Goal: Find contact information: Find contact information

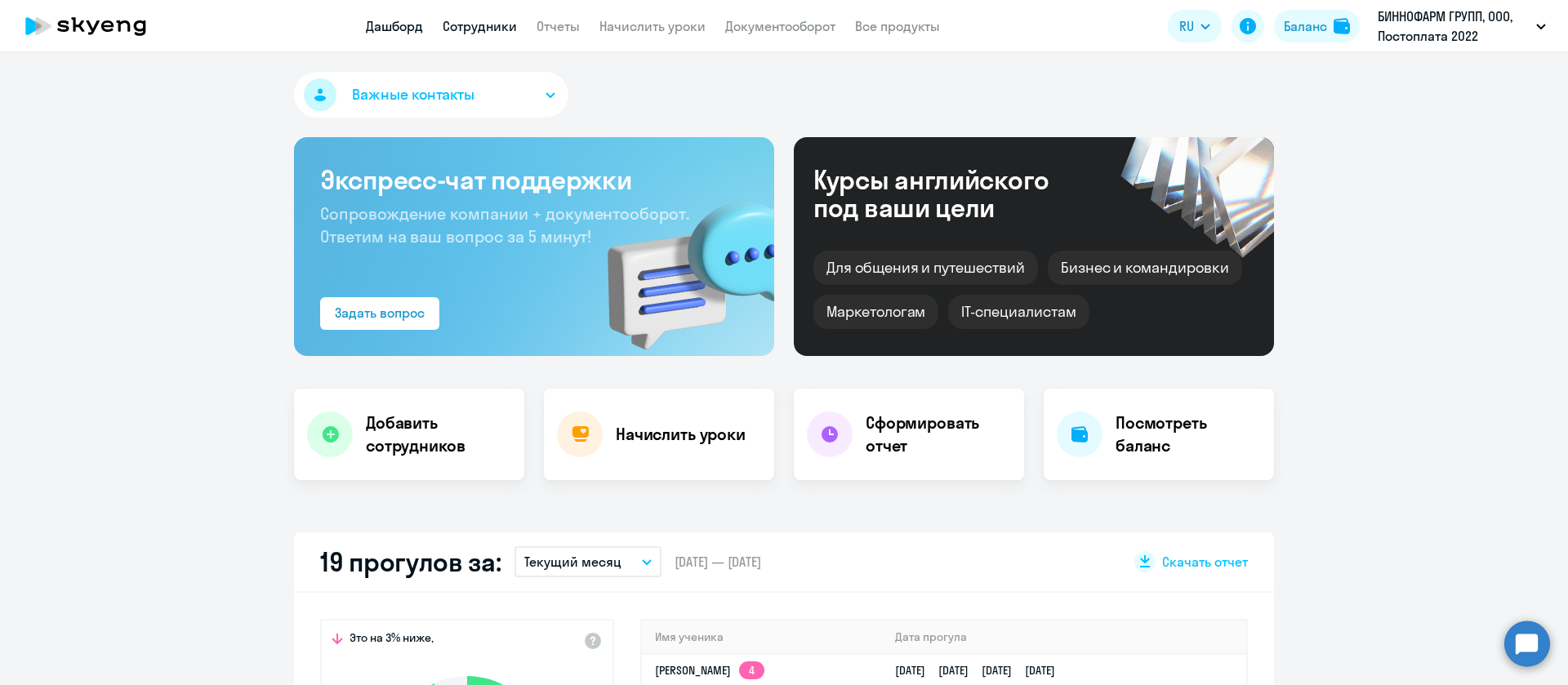
click at [492, 24] on link "Сотрудники" at bounding box center [479, 27] width 74 height 17
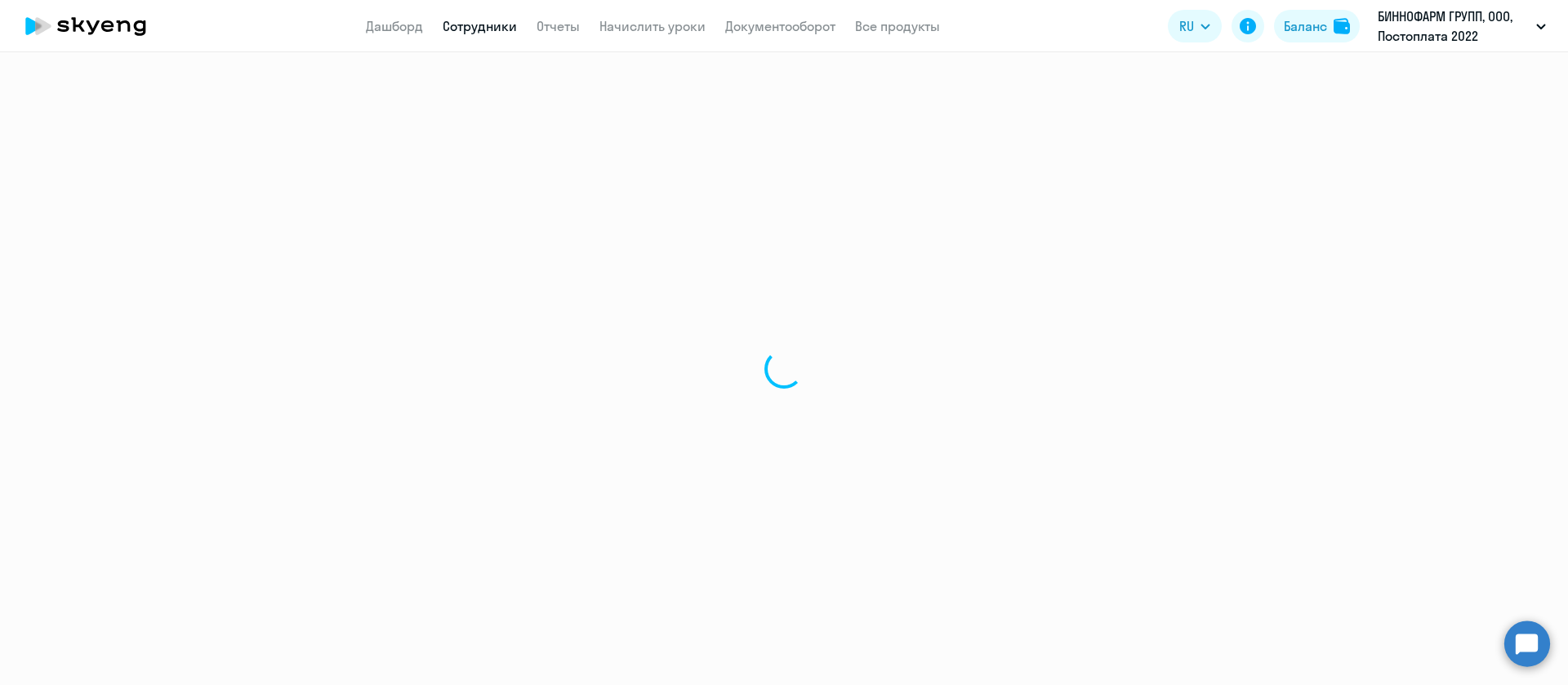
select select "30"
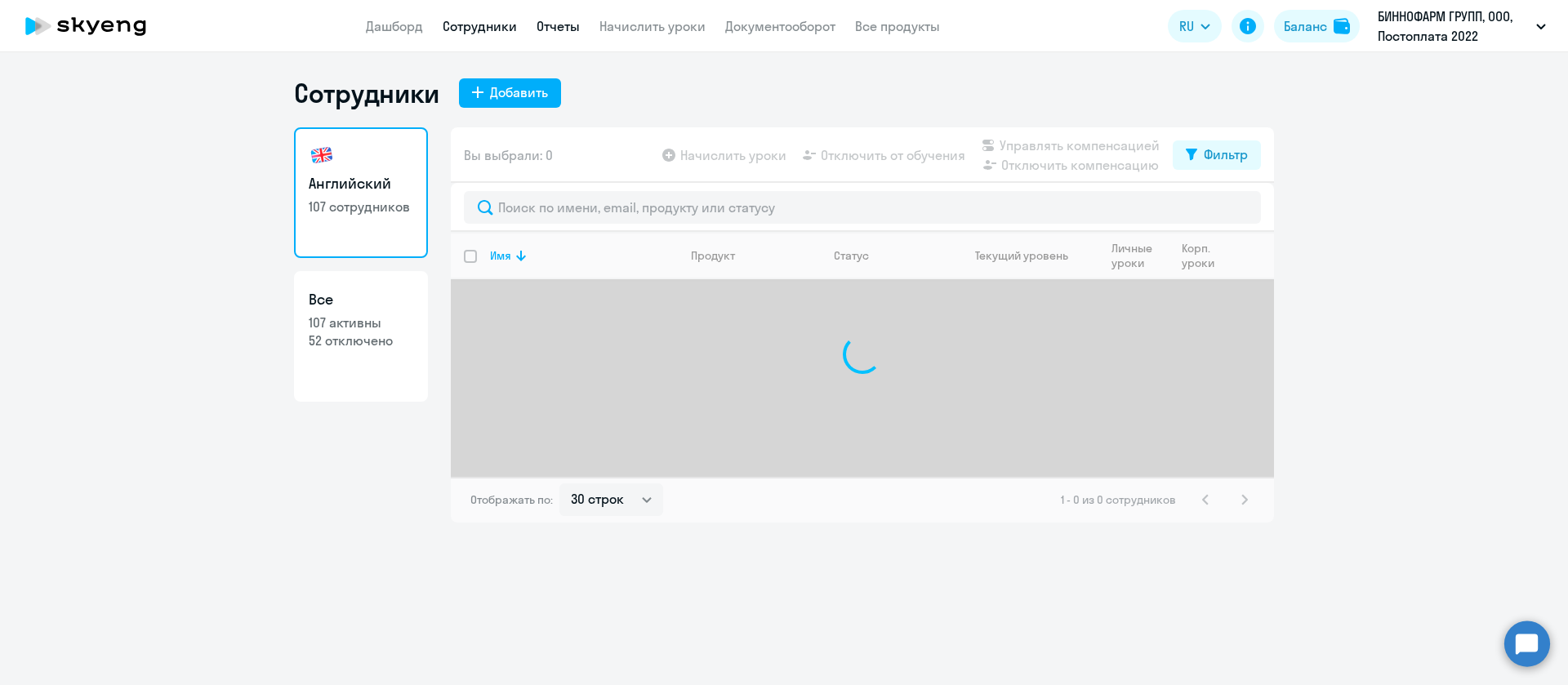
click at [576, 24] on link "Отчеты" at bounding box center [558, 27] width 43 height 17
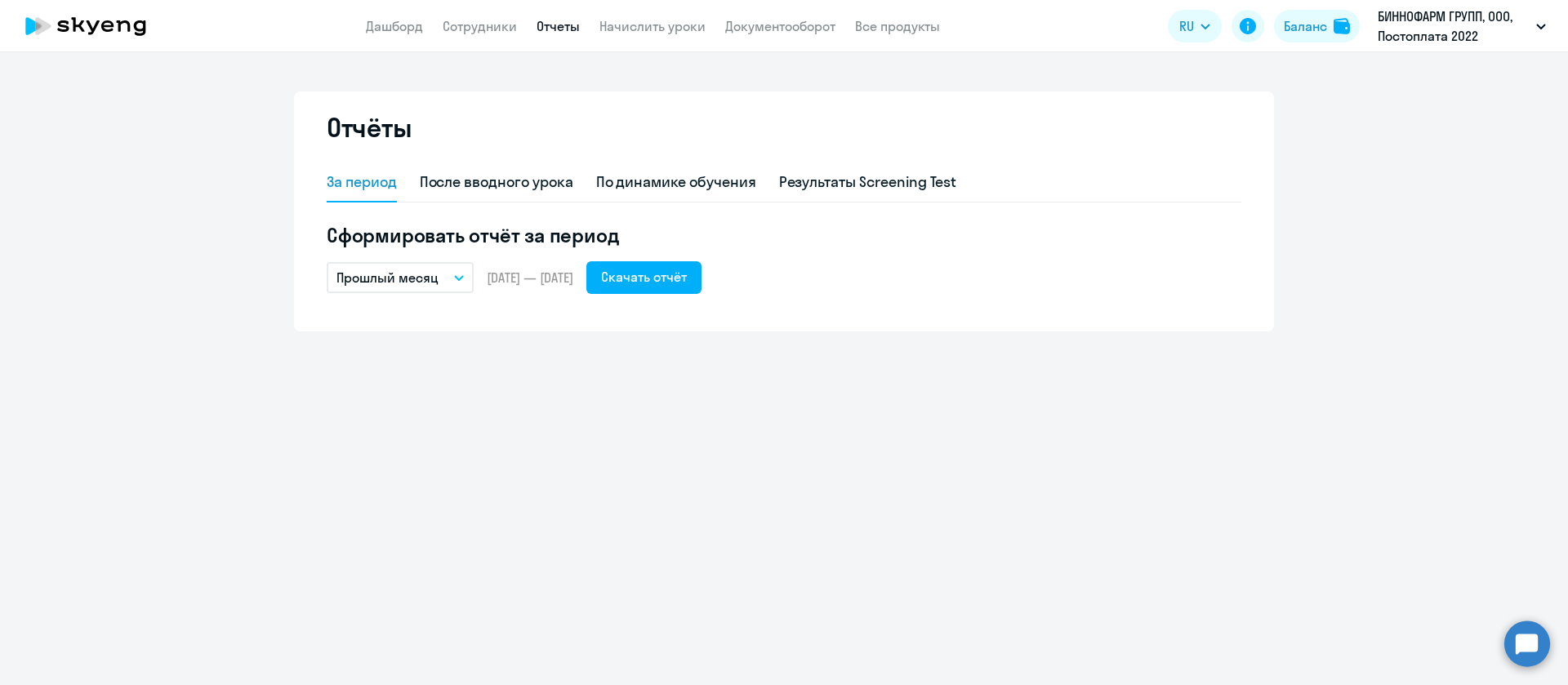
click at [361, 283] on p "Прошлый месяц" at bounding box center [387, 277] width 102 height 20
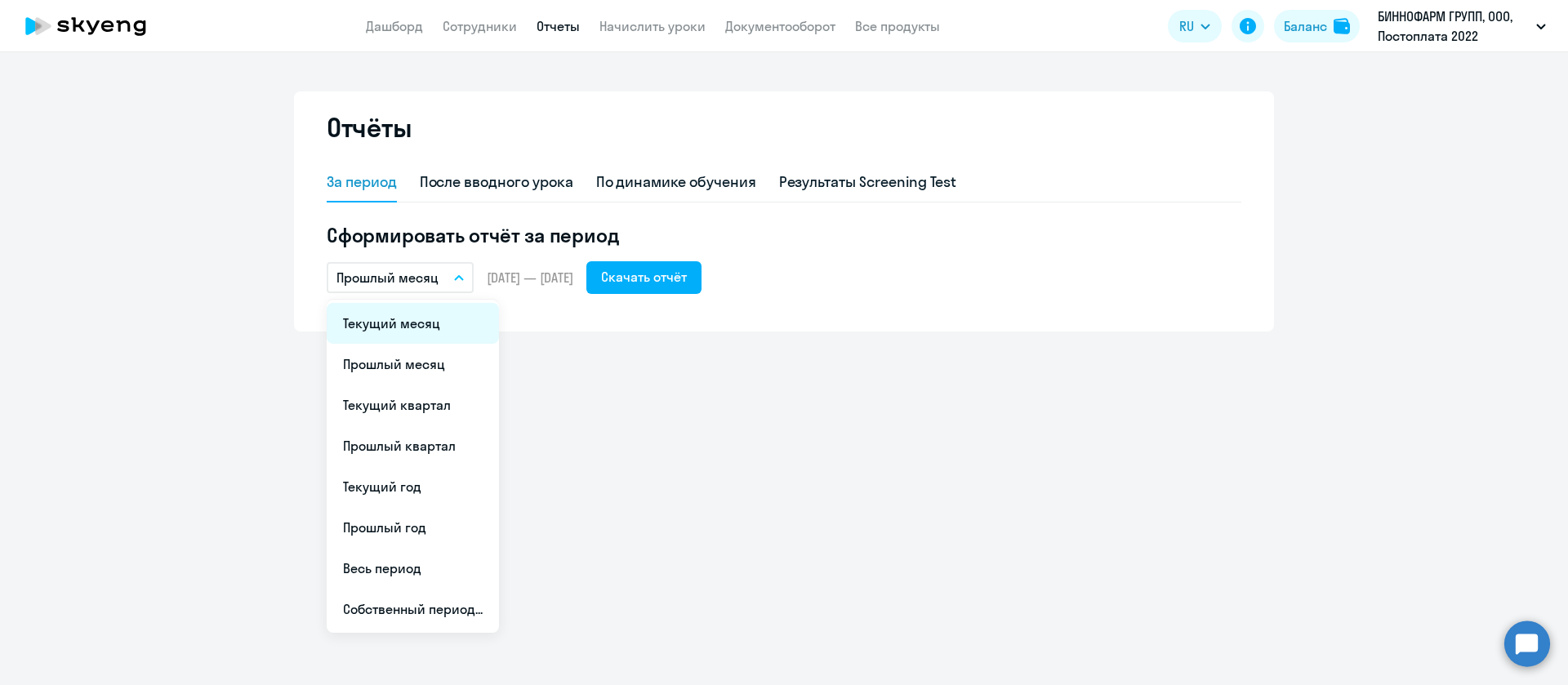
click at [393, 315] on li "Текущий месяц" at bounding box center [412, 323] width 172 height 41
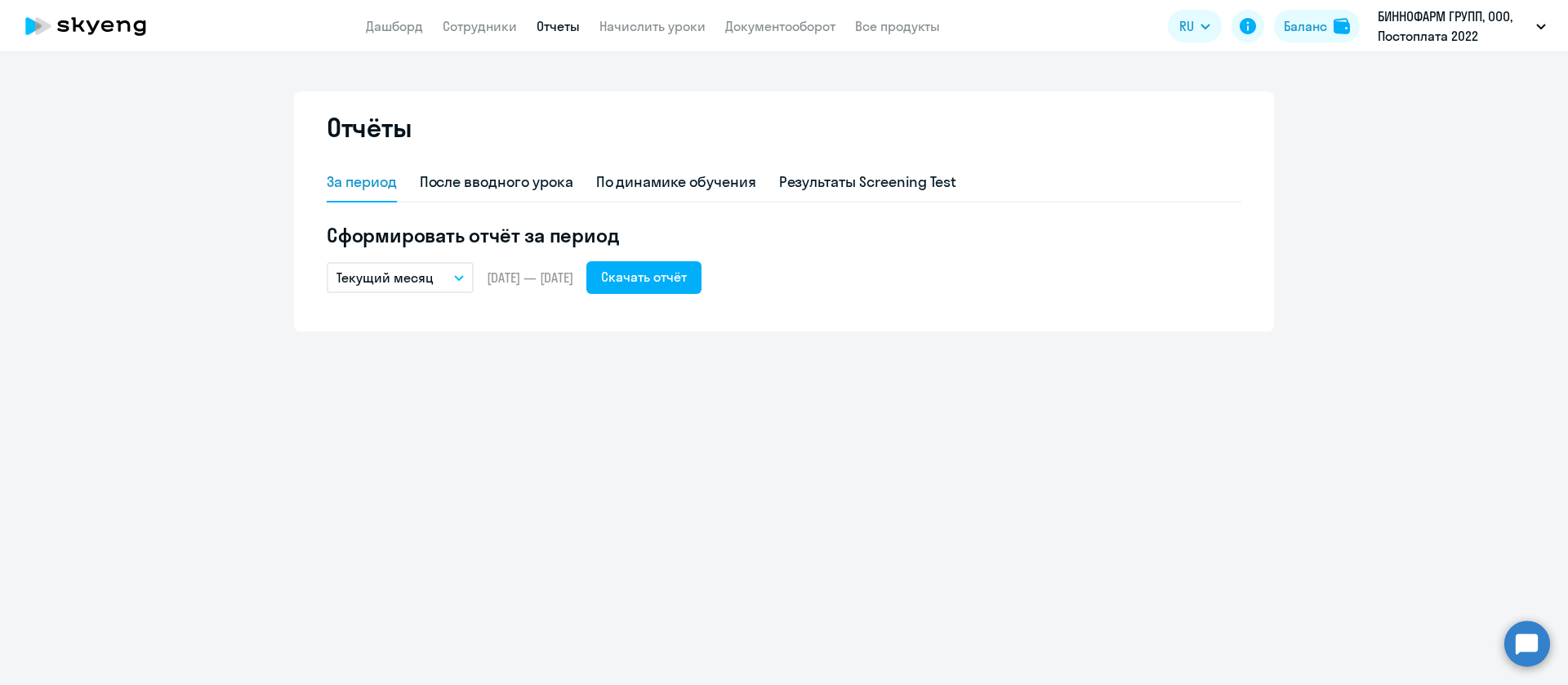
click at [723, 258] on div "Сформировать отчёт за период Текущий месяц Текущий месяц Прошлый месяц Текущий …" at bounding box center [783, 257] width 914 height 72
click at [687, 272] on div "Скачать отчёт" at bounding box center [644, 277] width 86 height 20
drag, startPoint x: 502, startPoint y: 43, endPoint x: 496, endPoint y: 26, distance: 18.0
click at [503, 40] on app-header "Дашборд Сотрудники Отчеты Начислить уроки Документооборот Все продукты Дашборд …" at bounding box center [784, 26] width 1568 height 52
click at [496, 26] on link "Сотрудники" at bounding box center [479, 27] width 74 height 17
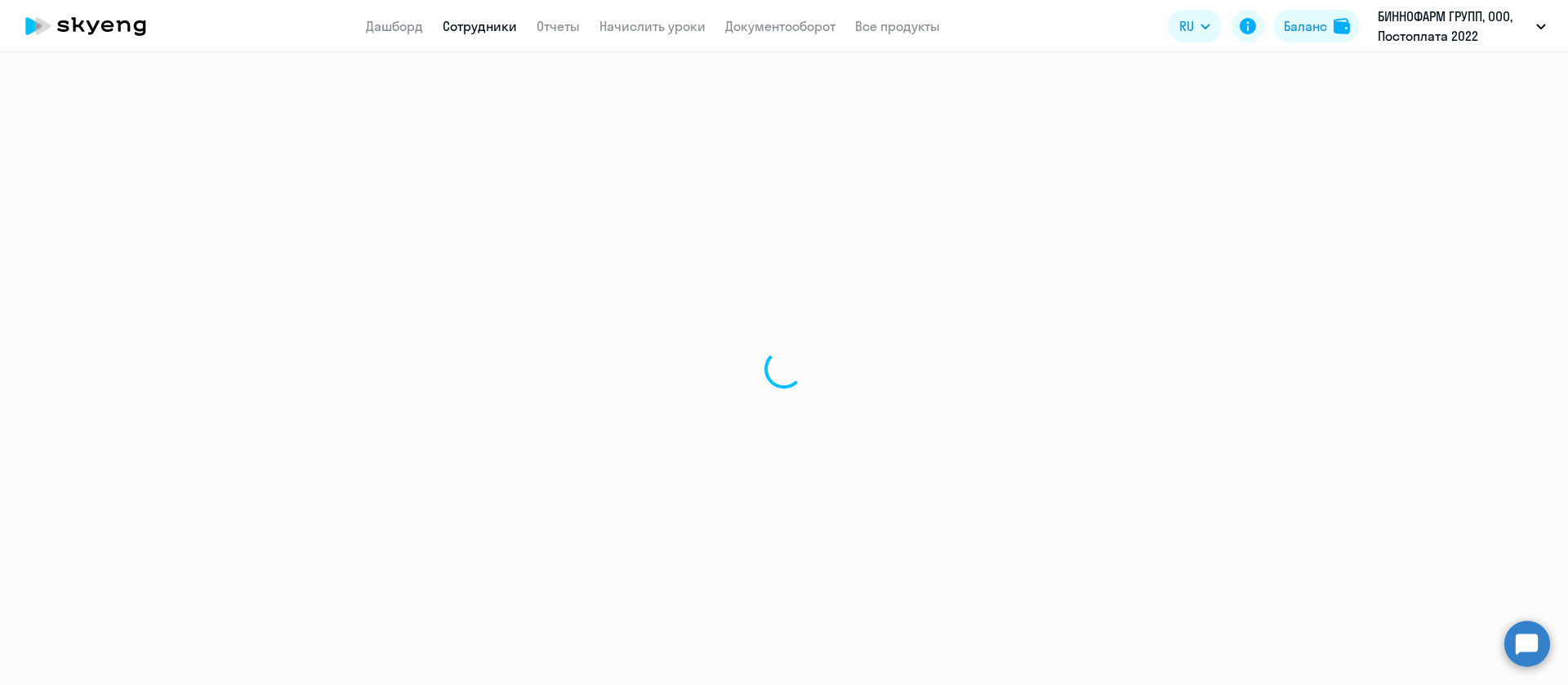
select select "30"
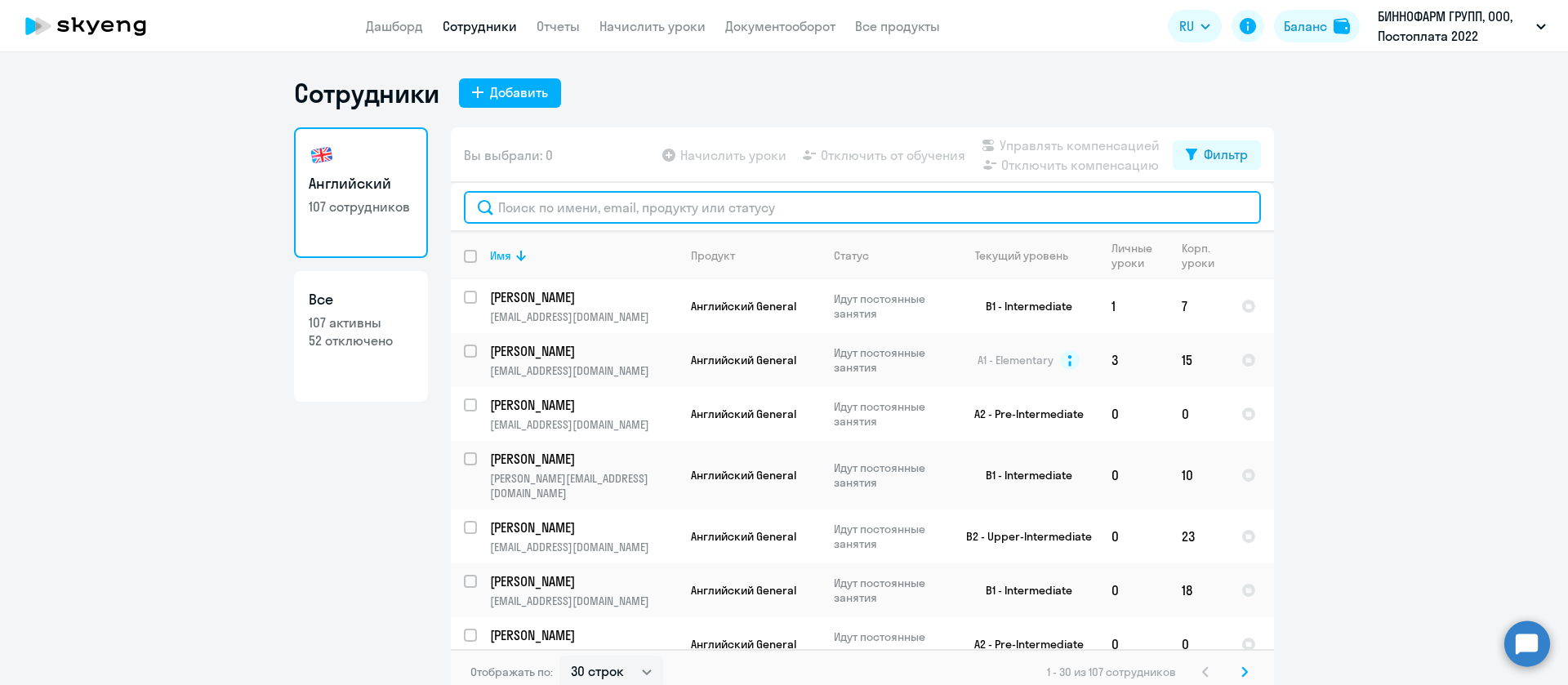
click at [523, 208] on input "text" at bounding box center [862, 207] width 797 height 32
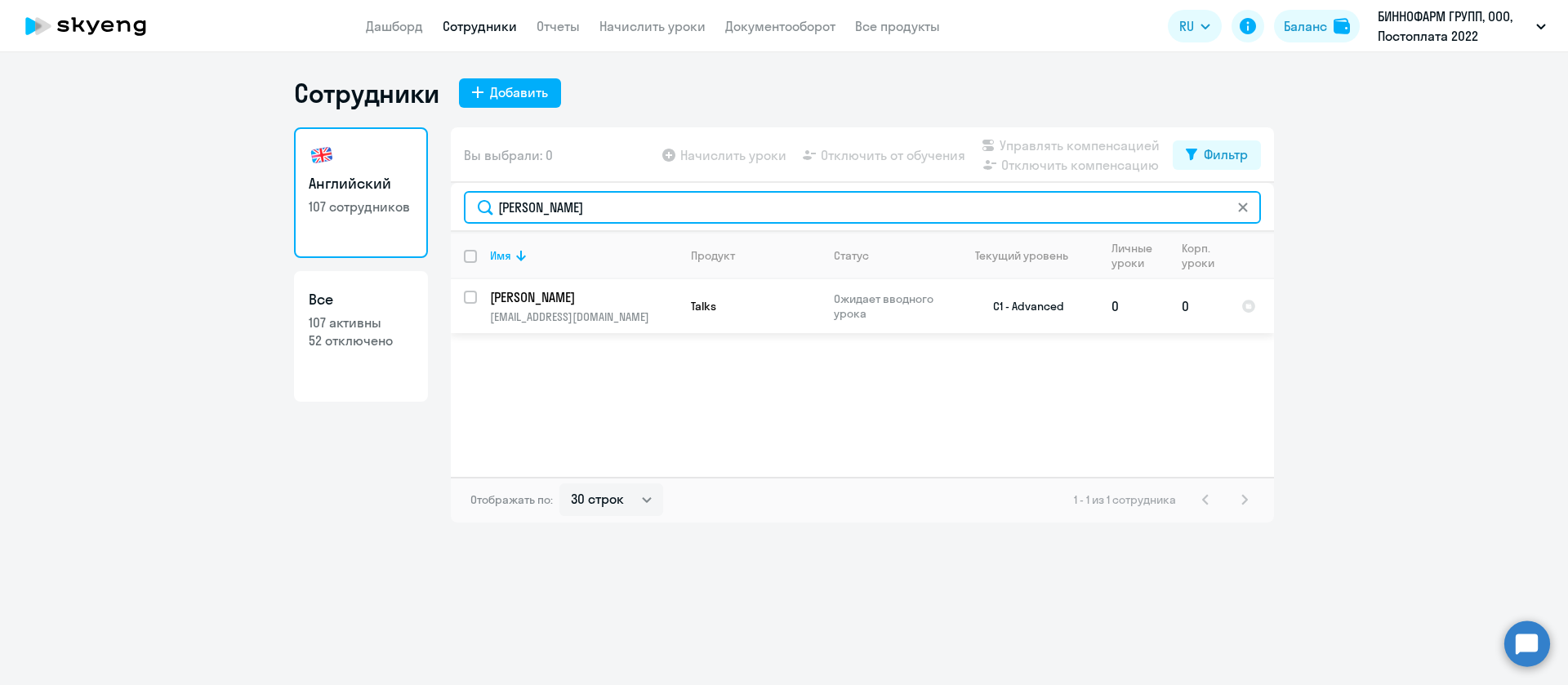
type input "[PERSON_NAME]"
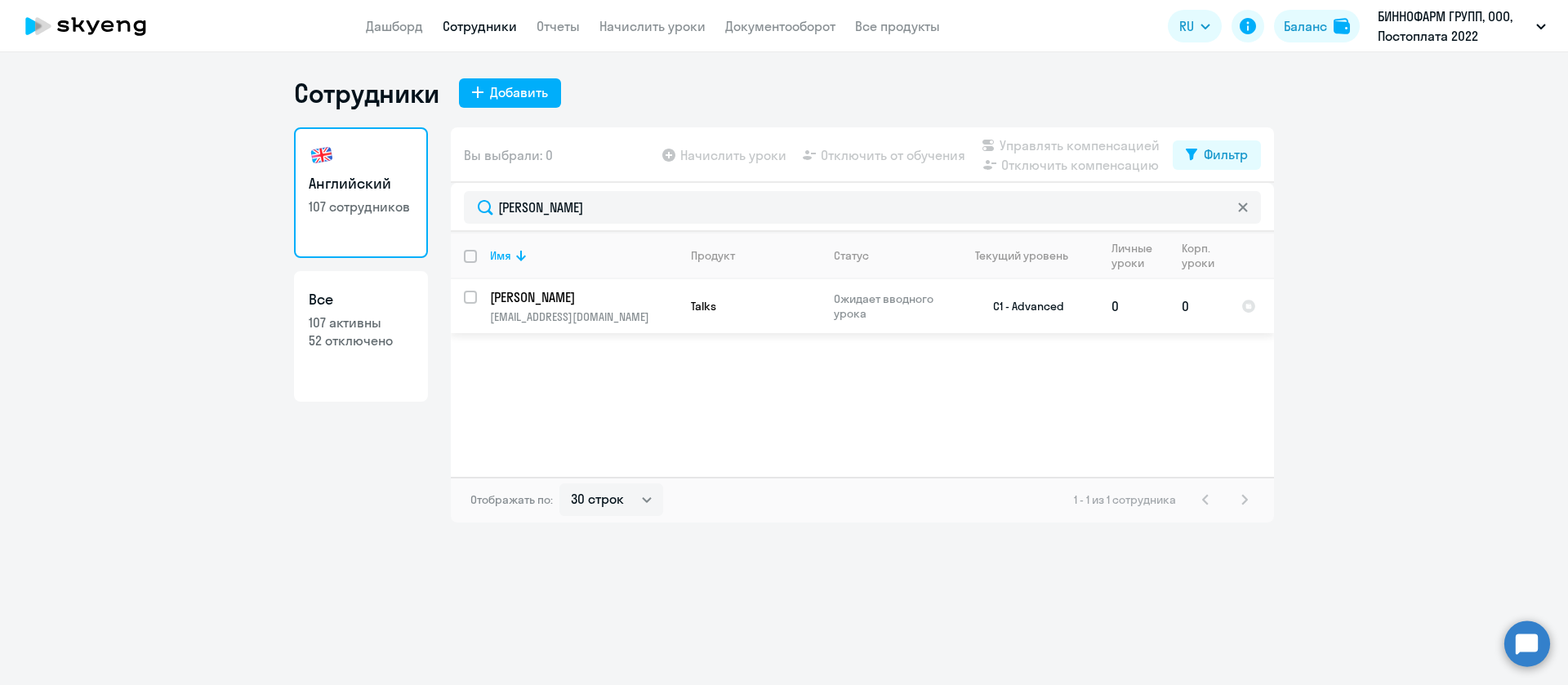
click at [531, 291] on p "[PERSON_NAME]" at bounding box center [582, 297] width 184 height 18
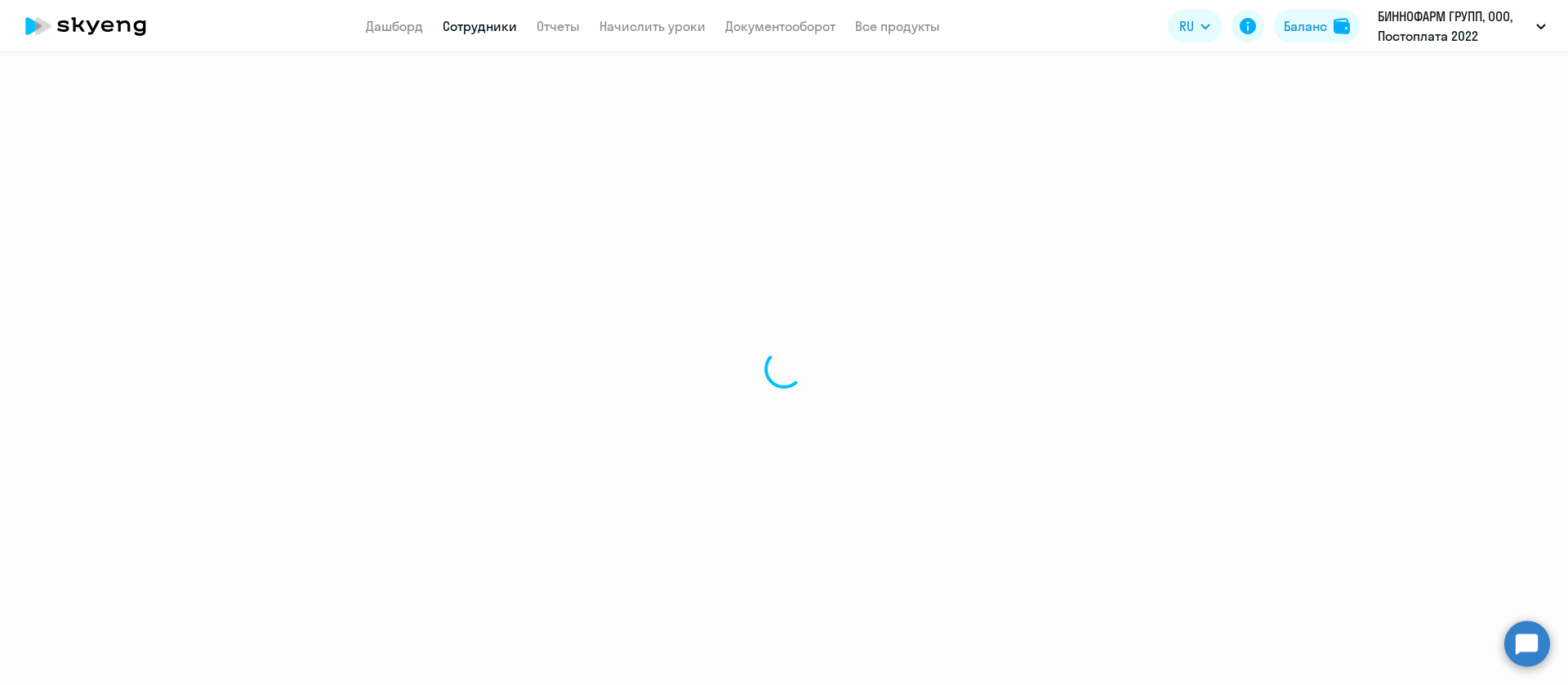
select select "english"
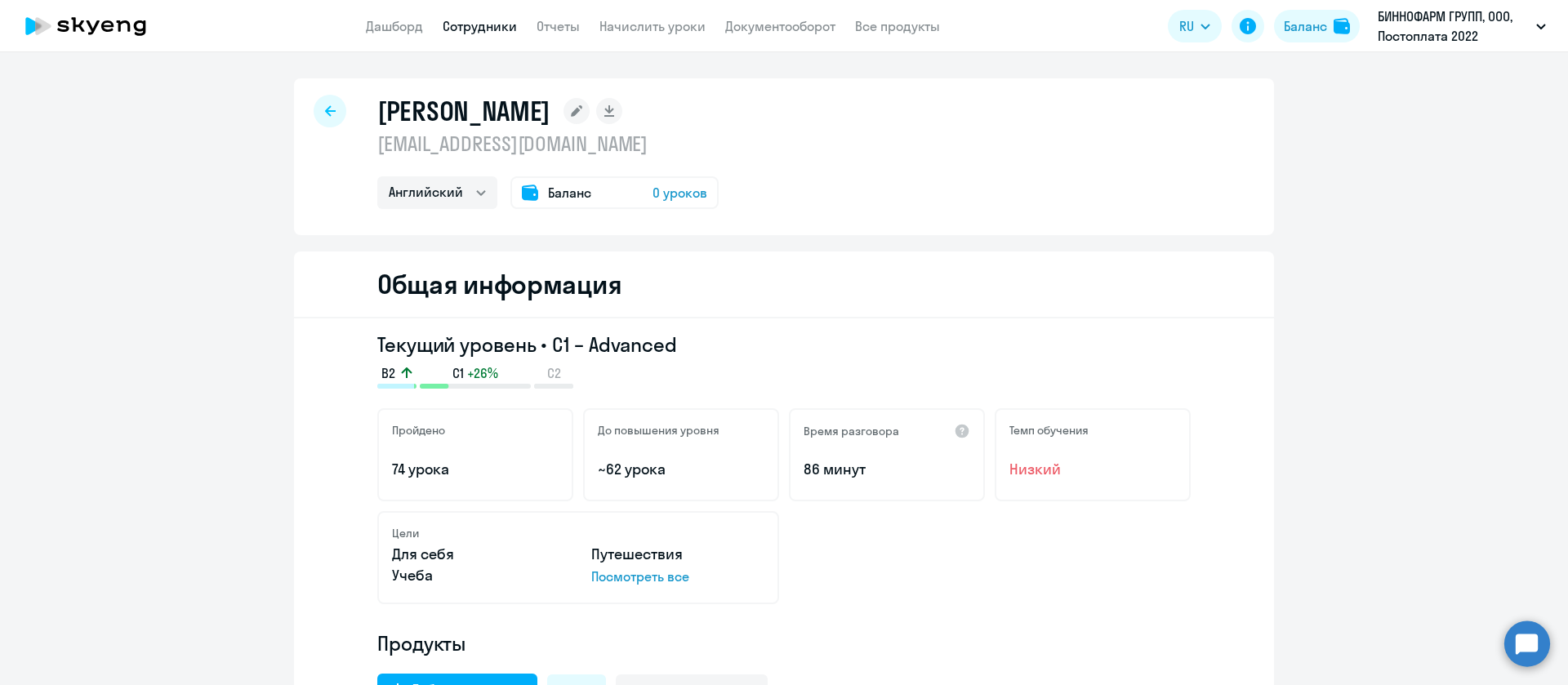
click at [537, 148] on p "[EMAIL_ADDRESS][DOMAIN_NAME]" at bounding box center [547, 143] width 341 height 26
copy p "[EMAIL_ADDRESS][DOMAIN_NAME]"
